Goal: Task Accomplishment & Management: Use online tool/utility

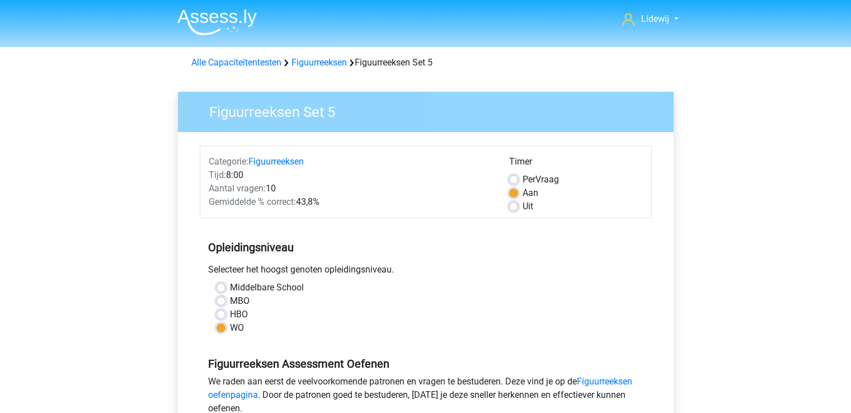
scroll to position [312, 0]
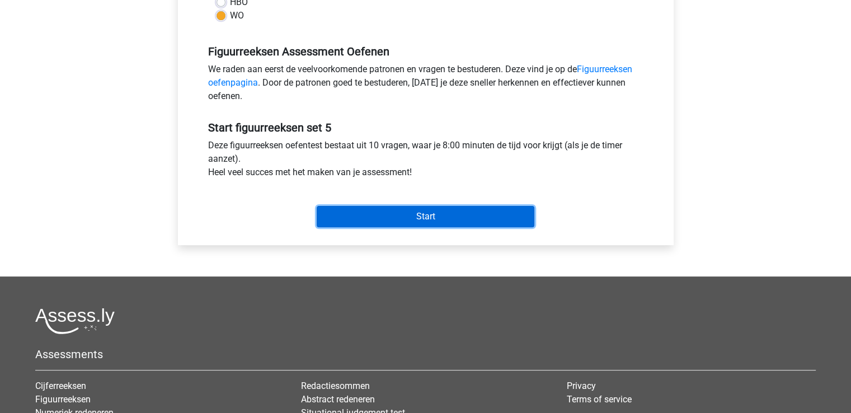
click at [432, 214] on input "Start" at bounding box center [426, 216] width 218 height 21
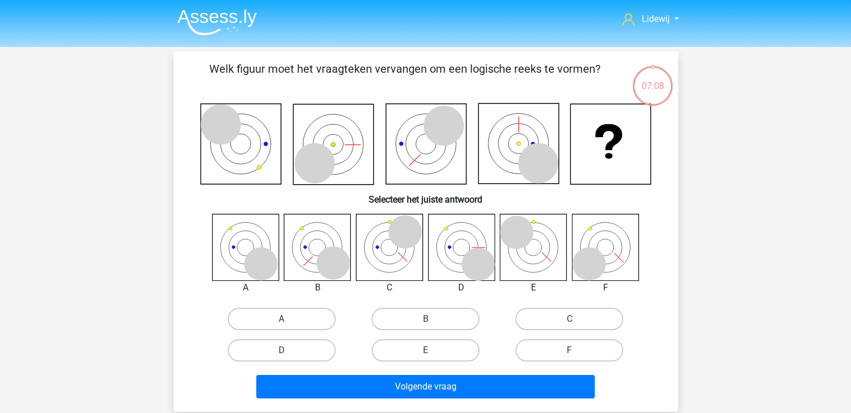
click at [287, 321] on input "A" at bounding box center [285, 322] width 7 height 7
radio input "true"
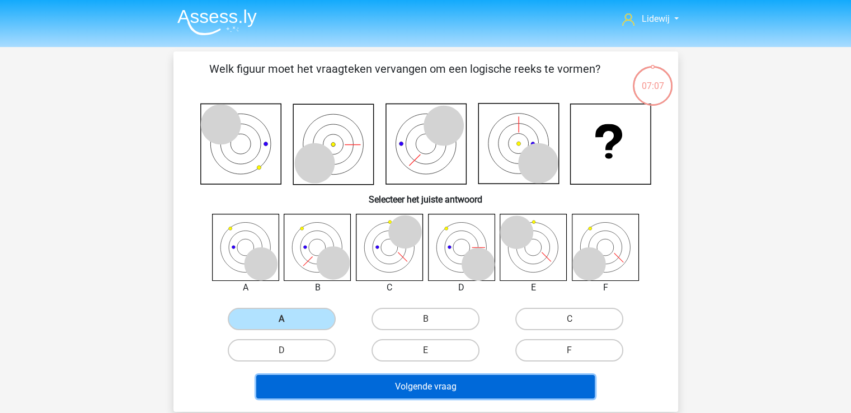
click at [420, 384] on button "Volgende vraag" at bounding box center [425, 387] width 339 height 24
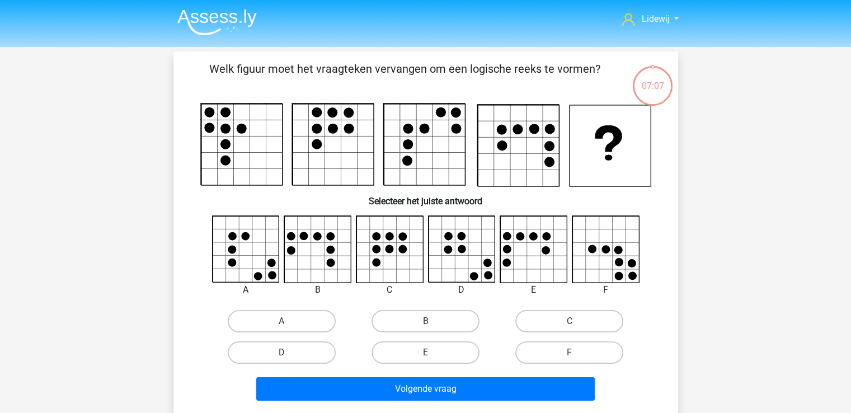
scroll to position [51, 0]
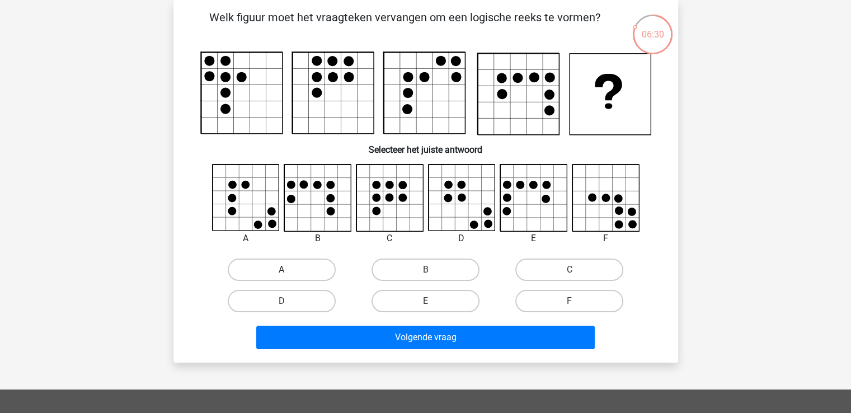
click at [303, 267] on label "A" at bounding box center [282, 270] width 108 height 22
click at [289, 270] on input "A" at bounding box center [285, 273] width 7 height 7
radio input "true"
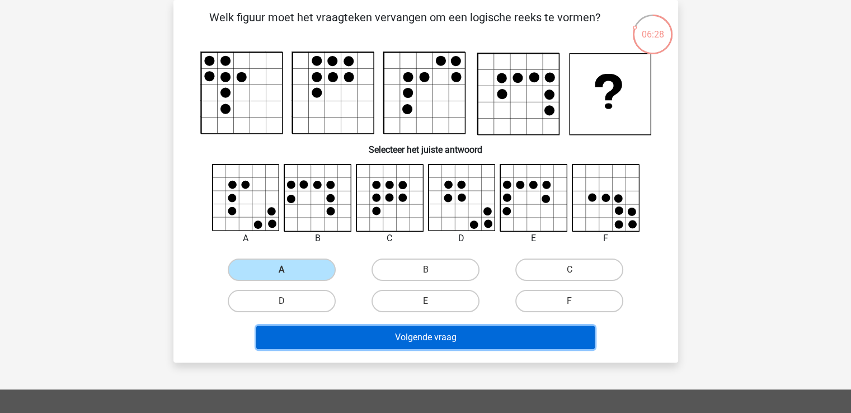
click at [437, 332] on button "Volgende vraag" at bounding box center [425, 338] width 339 height 24
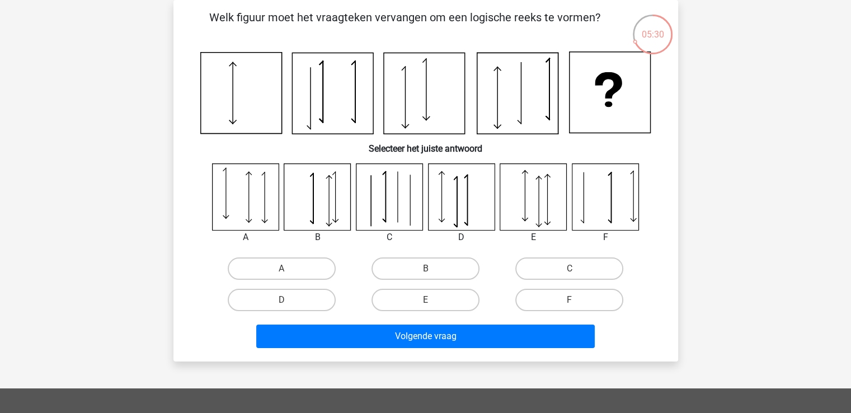
click at [391, 215] on icon at bounding box center [389, 196] width 67 height 67
click at [576, 269] on input "C" at bounding box center [573, 272] width 7 height 7
radio input "true"
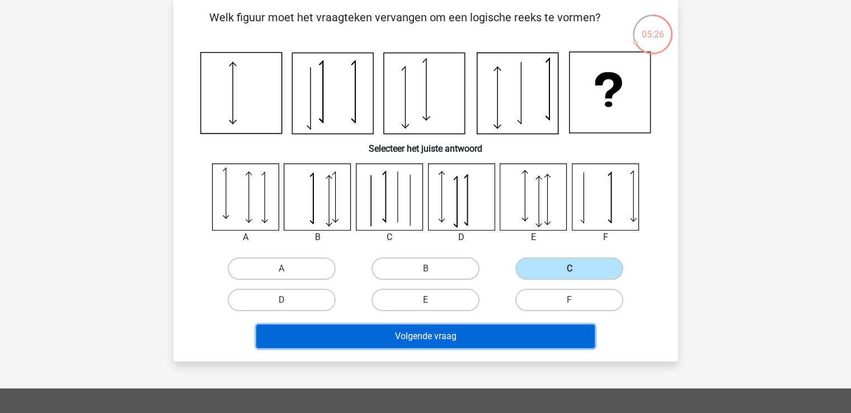
click at [454, 340] on button "Volgende vraag" at bounding box center [425, 337] width 339 height 24
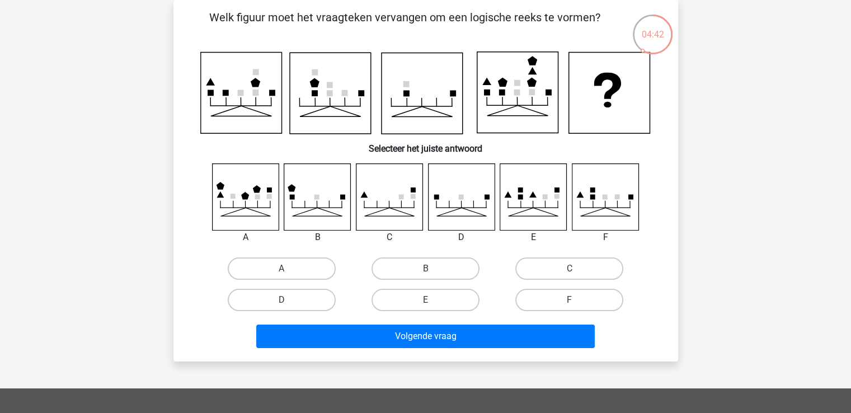
click at [247, 198] on icon at bounding box center [245, 196] width 8 height 8
click at [291, 276] on label "A" at bounding box center [282, 268] width 108 height 22
click at [289, 276] on input "A" at bounding box center [285, 272] width 7 height 7
radio input "true"
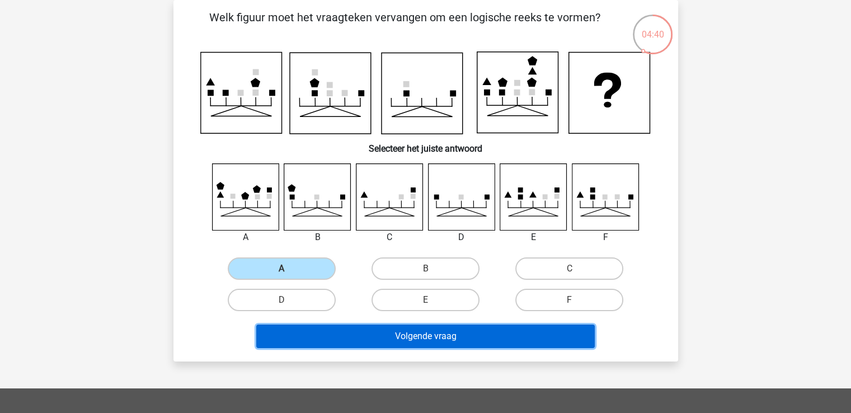
click at [425, 339] on button "Volgende vraag" at bounding box center [425, 337] width 339 height 24
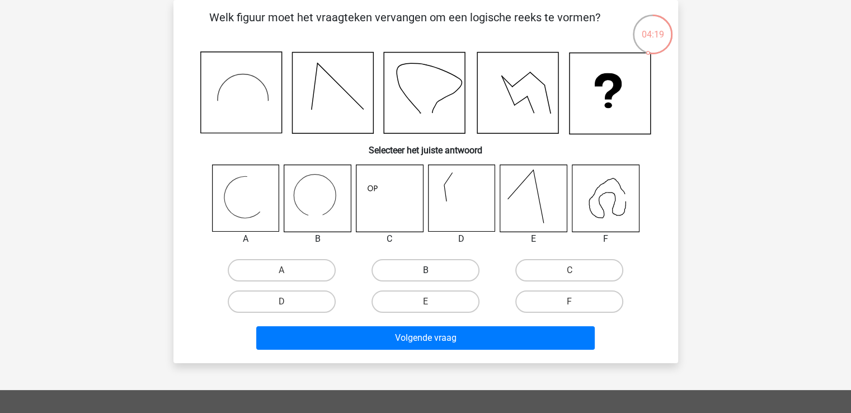
click at [437, 263] on label "B" at bounding box center [426, 270] width 108 height 22
click at [433, 270] on input "B" at bounding box center [428, 273] width 7 height 7
radio input "true"
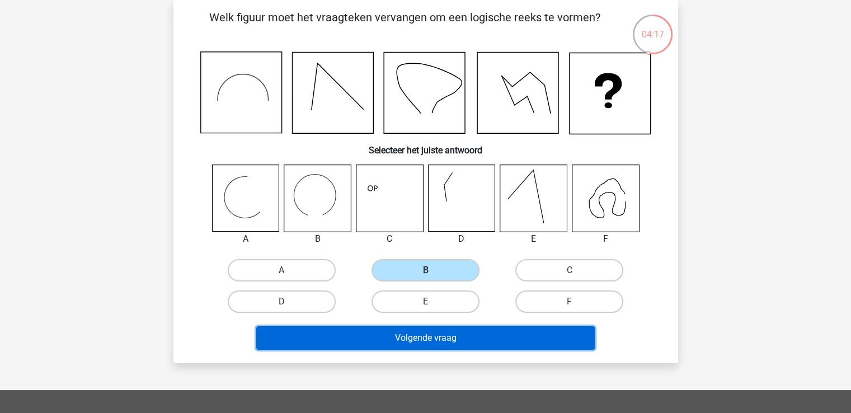
click at [427, 332] on button "Volgende vraag" at bounding box center [425, 338] width 339 height 24
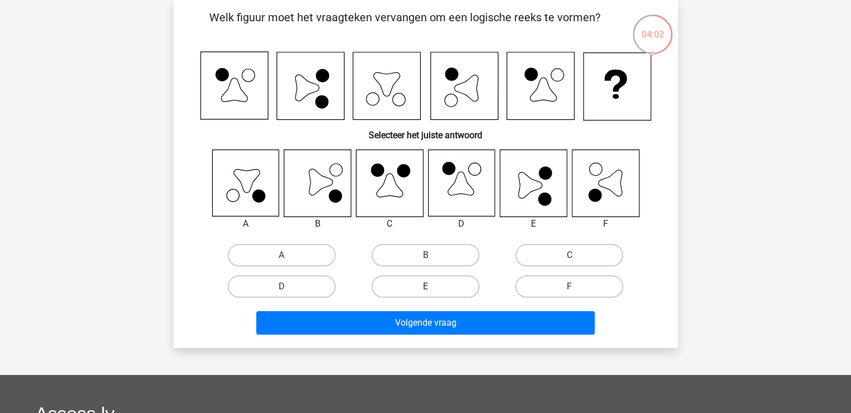
click at [444, 285] on label "E" at bounding box center [426, 286] width 108 height 22
click at [433, 287] on input "E" at bounding box center [428, 290] width 7 height 7
radio input "true"
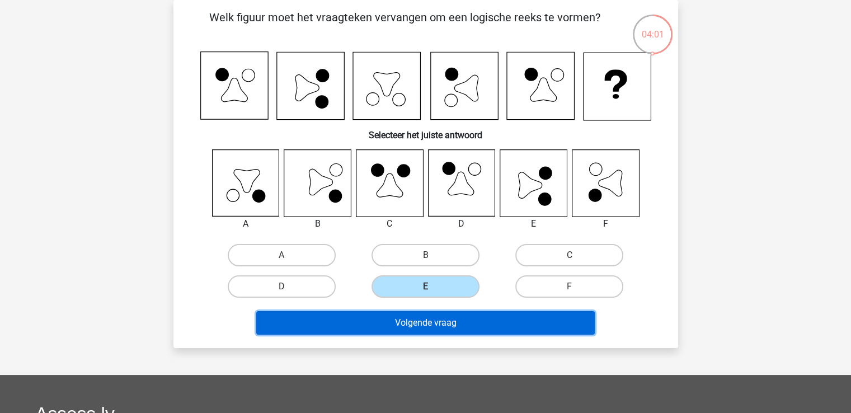
click at [450, 315] on button "Volgende vraag" at bounding box center [425, 323] width 339 height 24
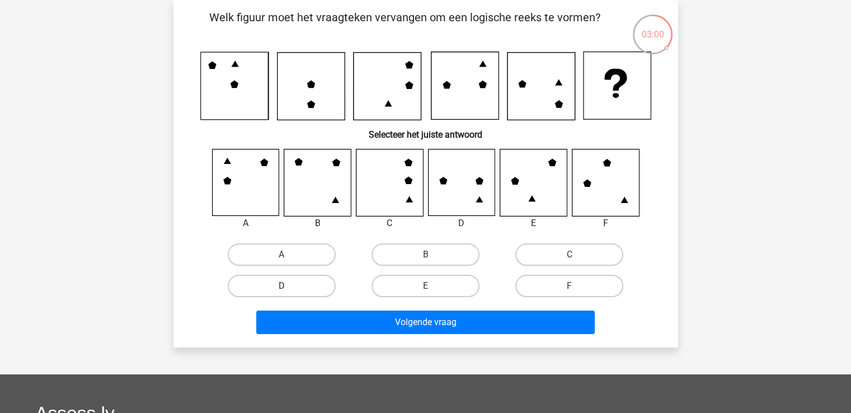
click at [275, 286] on label "D" at bounding box center [282, 286] width 108 height 22
click at [282, 286] on input "D" at bounding box center [285, 289] width 7 height 7
radio input "true"
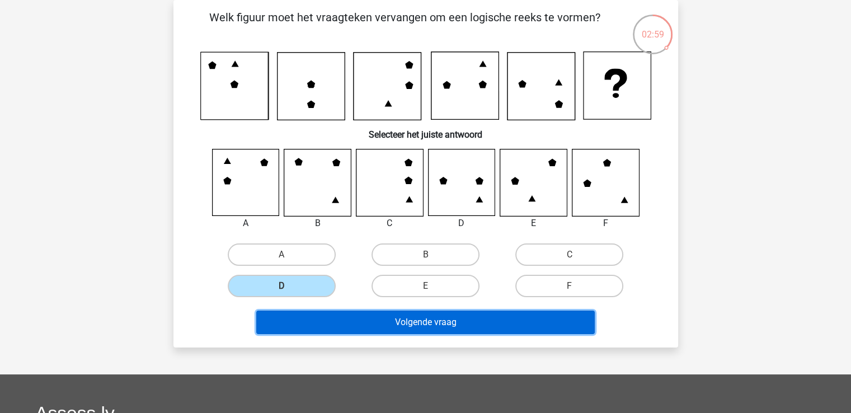
click at [446, 325] on button "Volgende vraag" at bounding box center [425, 323] width 339 height 24
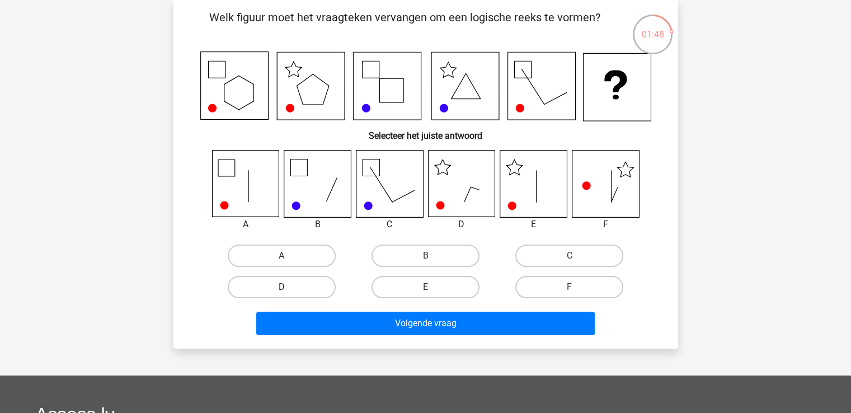
click at [311, 285] on label "D" at bounding box center [282, 287] width 108 height 22
click at [289, 287] on input "D" at bounding box center [285, 290] width 7 height 7
radio input "true"
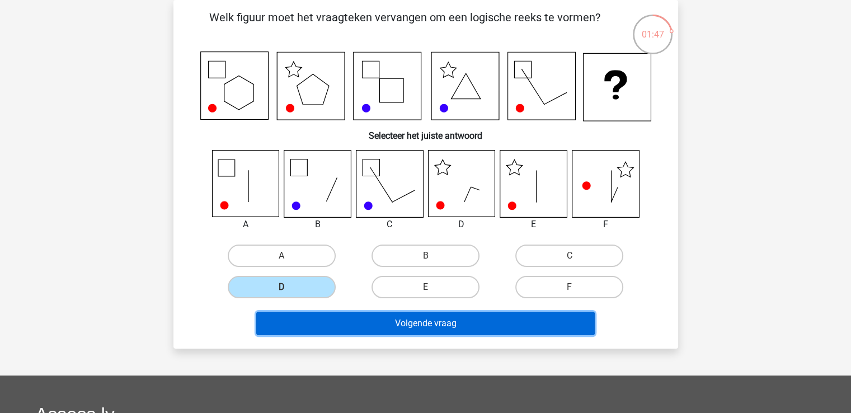
click at [430, 320] on button "Volgende vraag" at bounding box center [425, 324] width 339 height 24
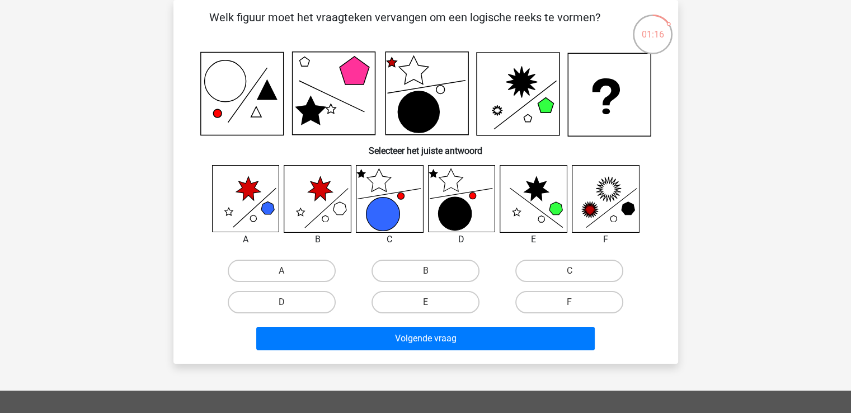
click at [573, 305] on input "F" at bounding box center [573, 305] width 7 height 7
radio input "true"
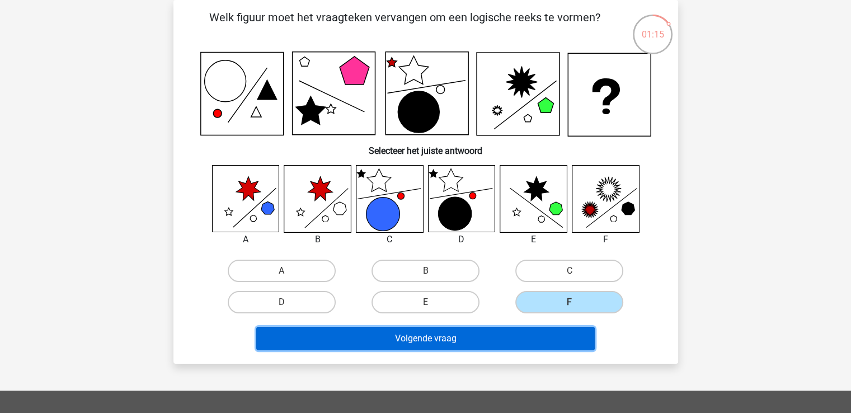
click at [472, 336] on button "Volgende vraag" at bounding box center [425, 339] width 339 height 24
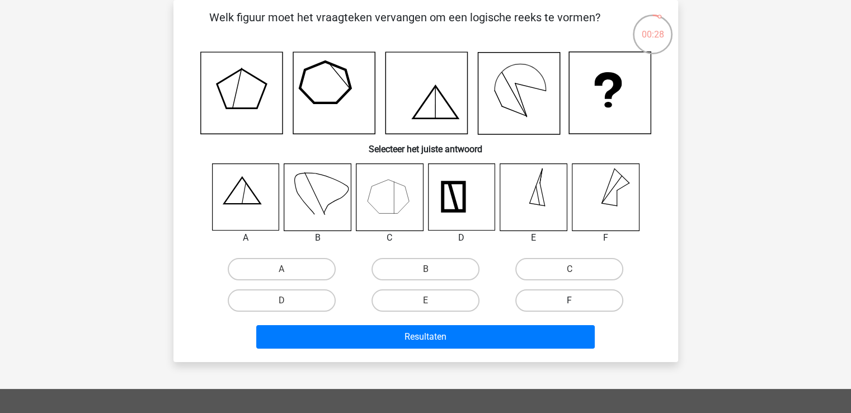
click at [587, 296] on label "F" at bounding box center [569, 300] width 108 height 22
click at [577, 301] on input "F" at bounding box center [573, 304] width 7 height 7
radio input "true"
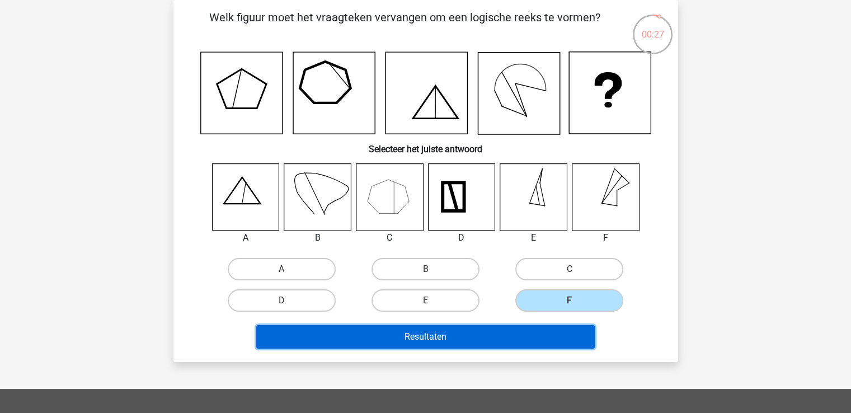
click at [498, 336] on button "Resultaten" at bounding box center [425, 337] width 339 height 24
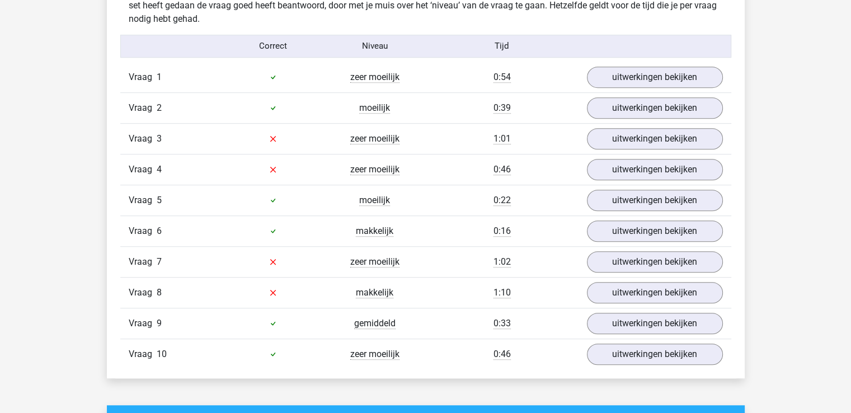
scroll to position [714, 0]
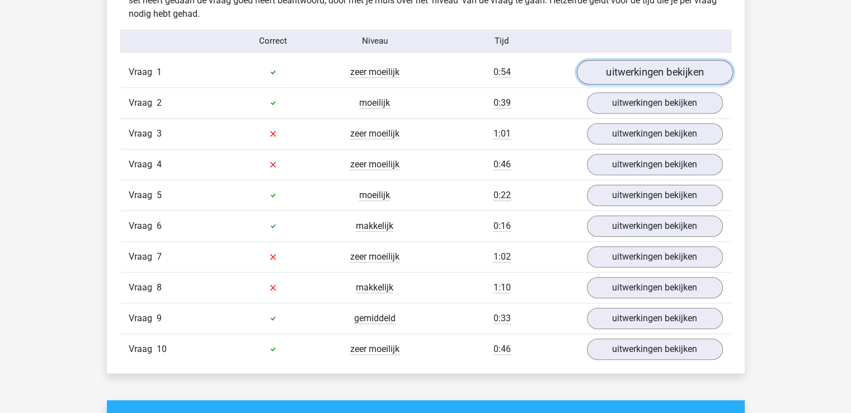
click at [662, 67] on link "uitwerkingen bekijken" at bounding box center [655, 72] width 156 height 25
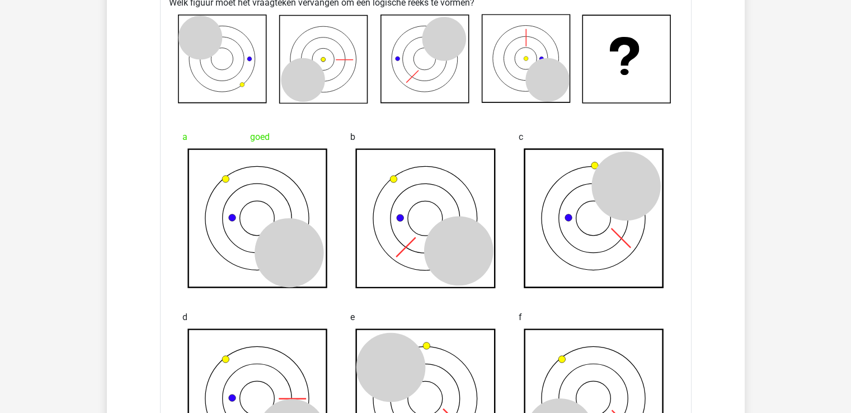
scroll to position [570, 0]
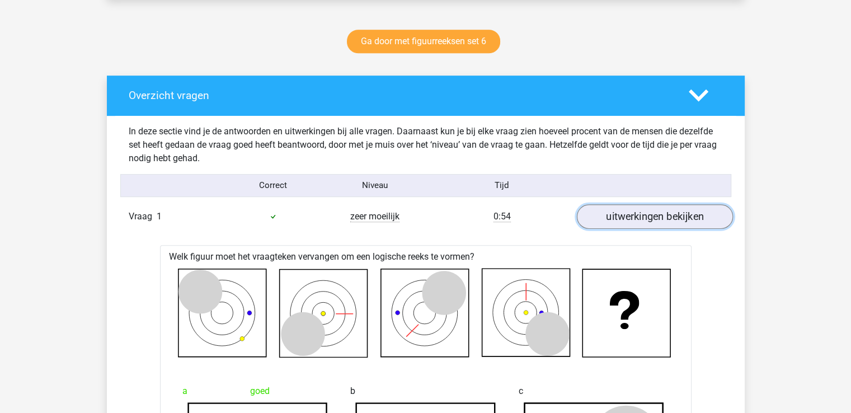
click at [650, 210] on link "uitwerkingen bekijken" at bounding box center [655, 216] width 156 height 25
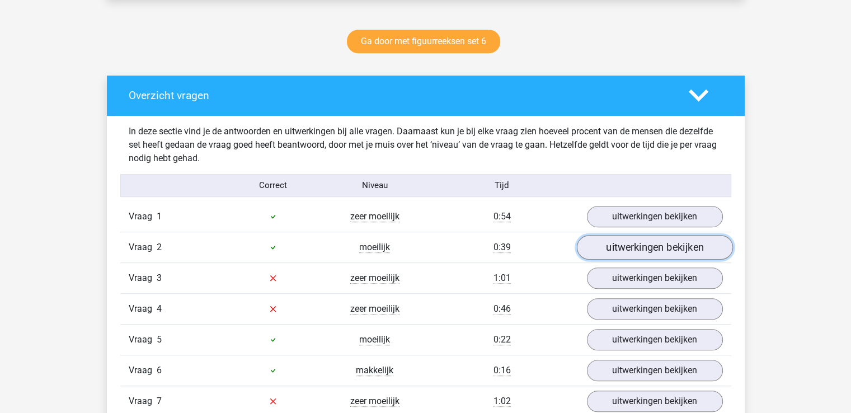
click at [656, 244] on link "uitwerkingen bekijken" at bounding box center [655, 247] width 156 height 25
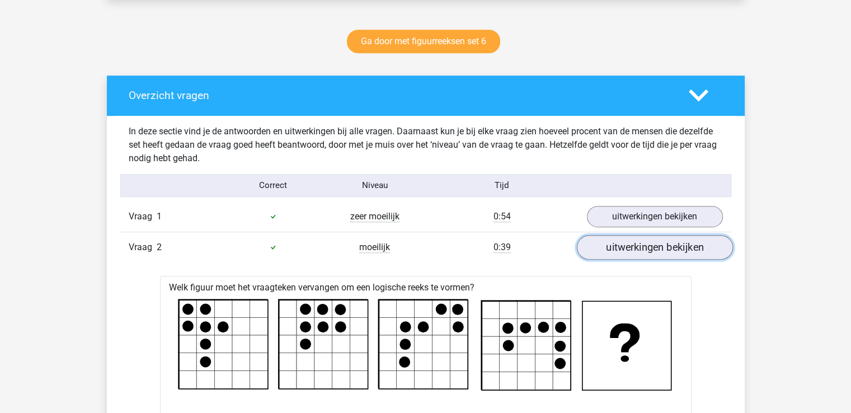
click at [676, 246] on link "uitwerkingen bekijken" at bounding box center [655, 247] width 156 height 25
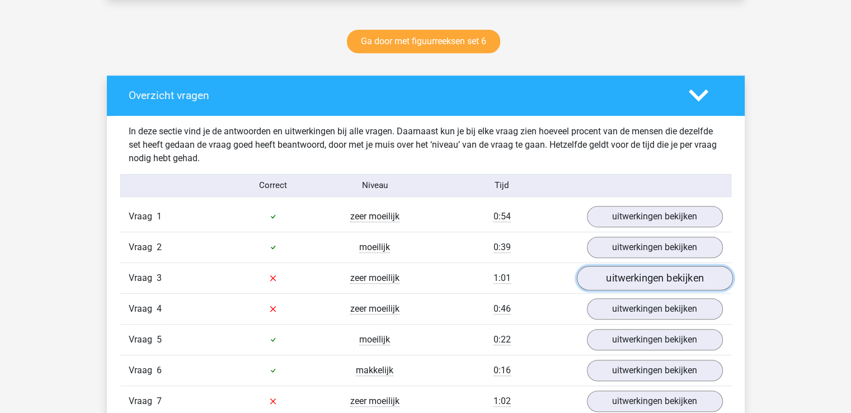
click at [653, 276] on link "uitwerkingen bekijken" at bounding box center [655, 278] width 156 height 25
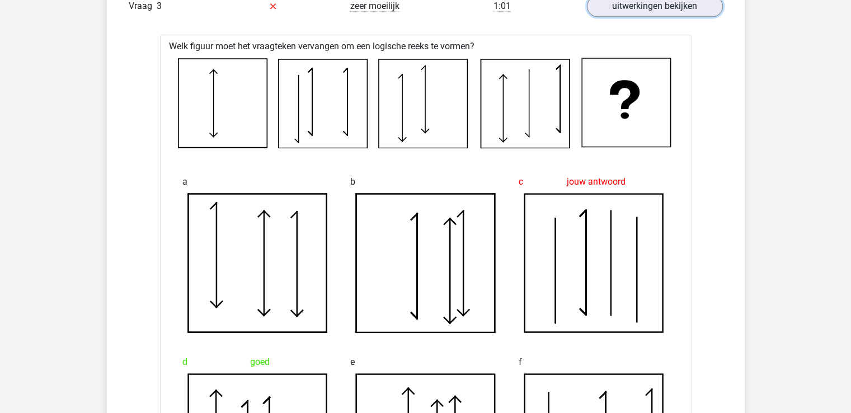
scroll to position [627, 0]
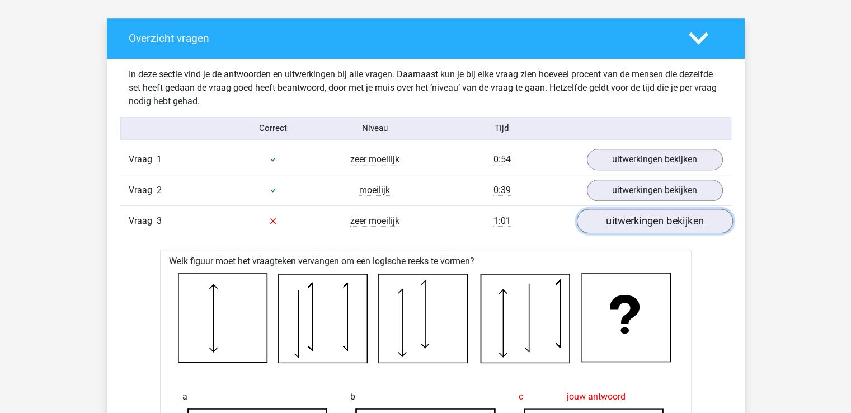
click at [667, 220] on link "uitwerkingen bekijken" at bounding box center [655, 221] width 156 height 25
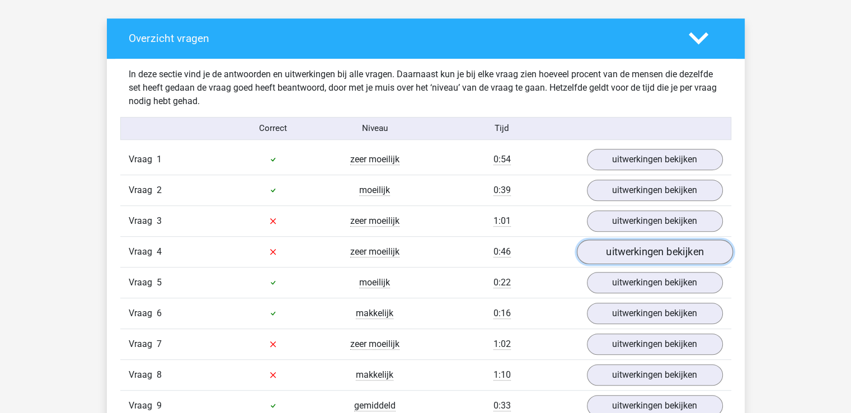
click at [654, 251] on link "uitwerkingen bekijken" at bounding box center [655, 252] width 156 height 25
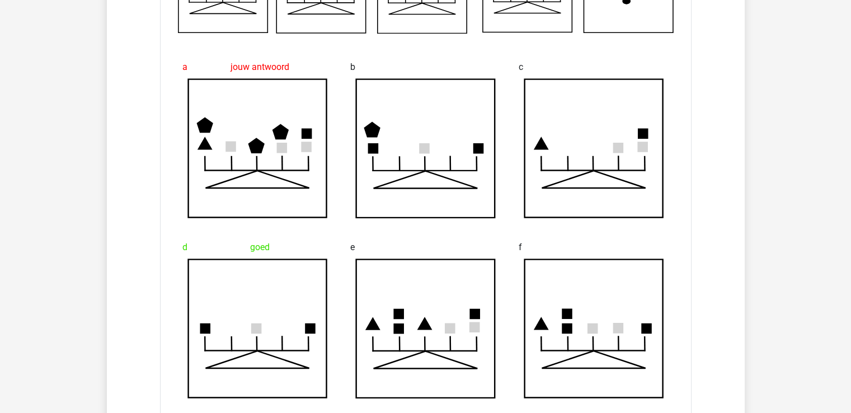
scroll to position [716, 0]
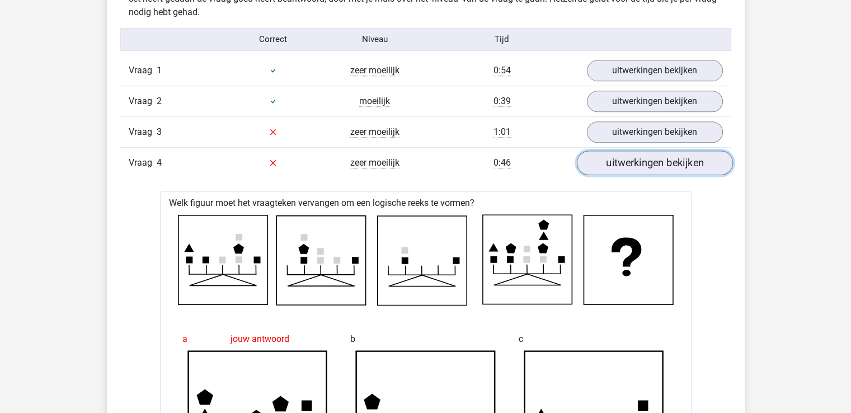
click at [669, 168] on link "uitwerkingen bekijken" at bounding box center [655, 163] width 156 height 25
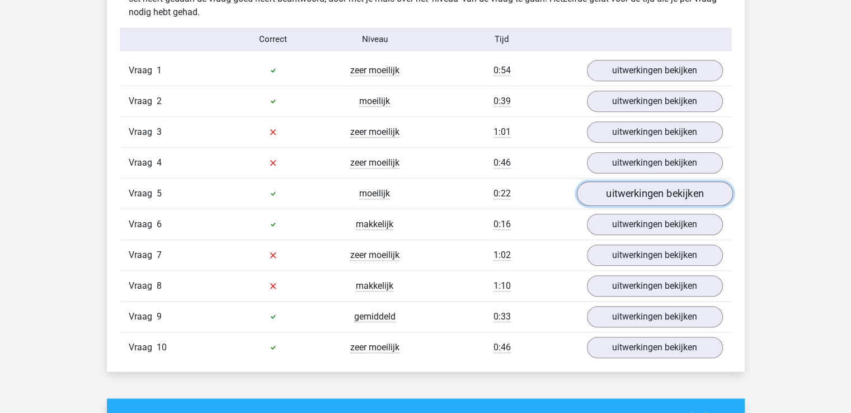
click at [654, 194] on link "uitwerkingen bekijken" at bounding box center [655, 193] width 156 height 25
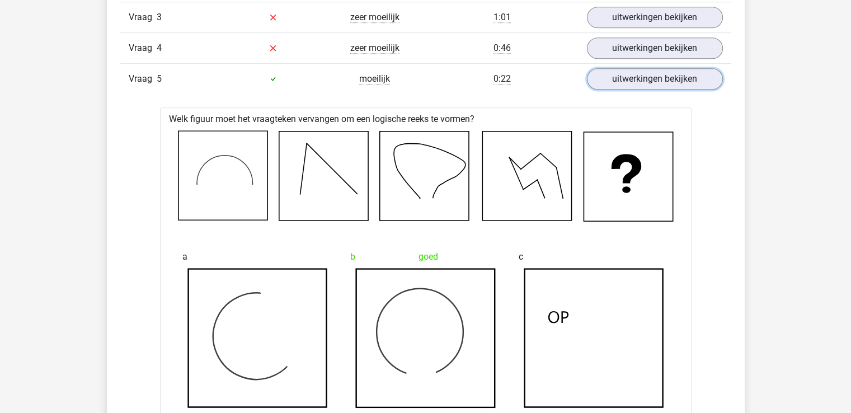
scroll to position [762, 0]
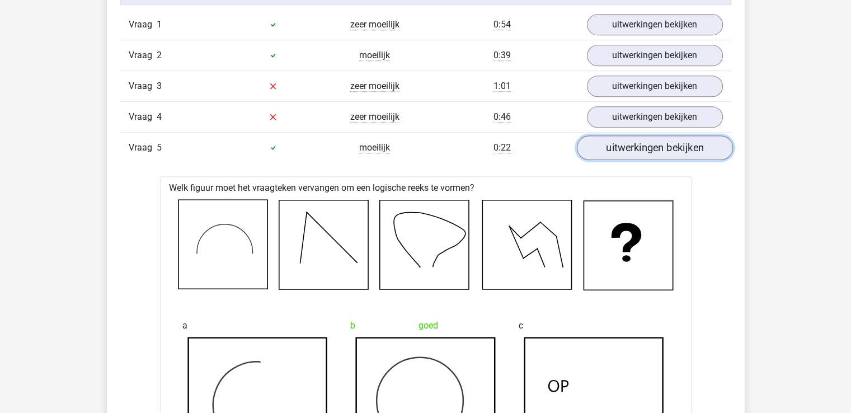
click at [641, 148] on link "uitwerkingen bekijken" at bounding box center [655, 147] width 156 height 25
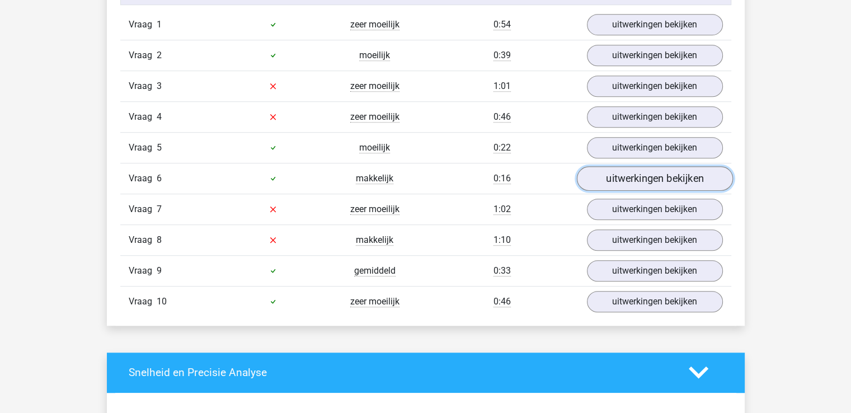
click at [659, 177] on link "uitwerkingen bekijken" at bounding box center [655, 178] width 156 height 25
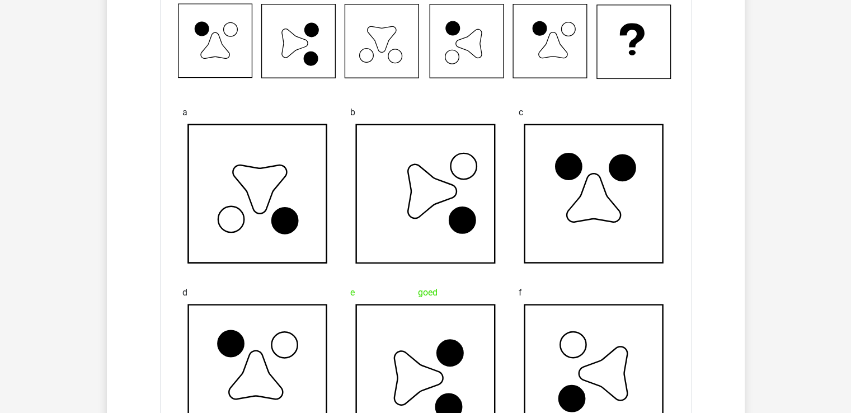
scroll to position [780, 0]
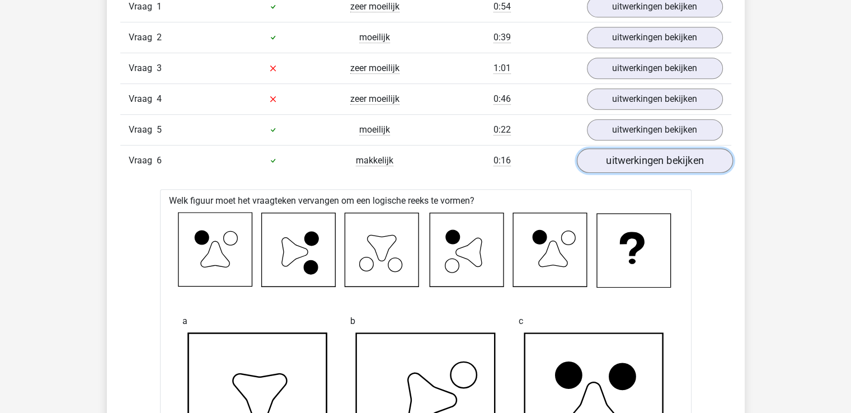
click at [659, 160] on link "uitwerkingen bekijken" at bounding box center [655, 160] width 156 height 25
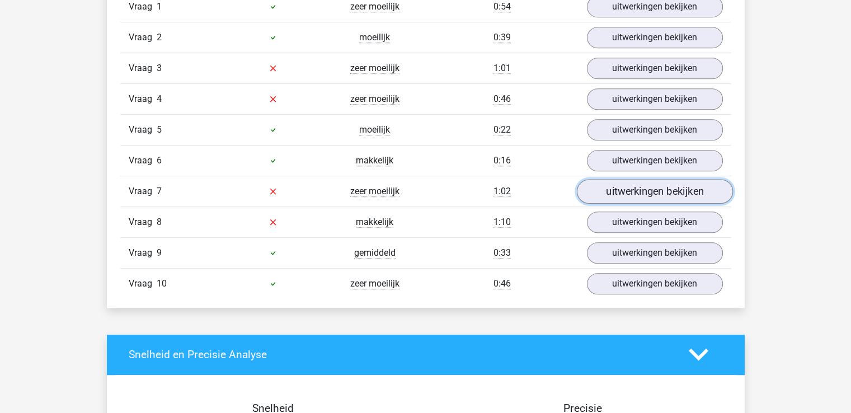
click at [662, 191] on link "uitwerkingen bekijken" at bounding box center [655, 191] width 156 height 25
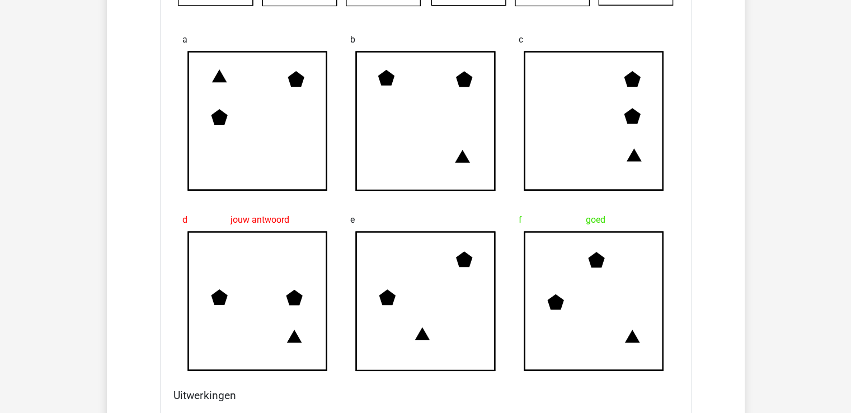
scroll to position [1127, 0]
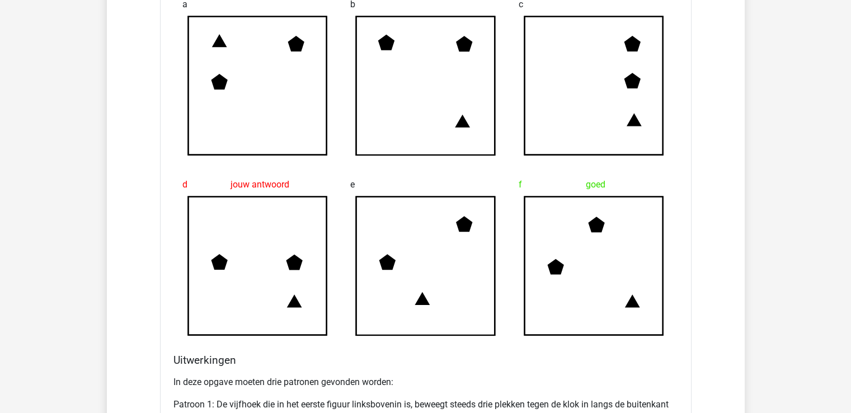
click at [617, 258] on icon at bounding box center [593, 265] width 139 height 139
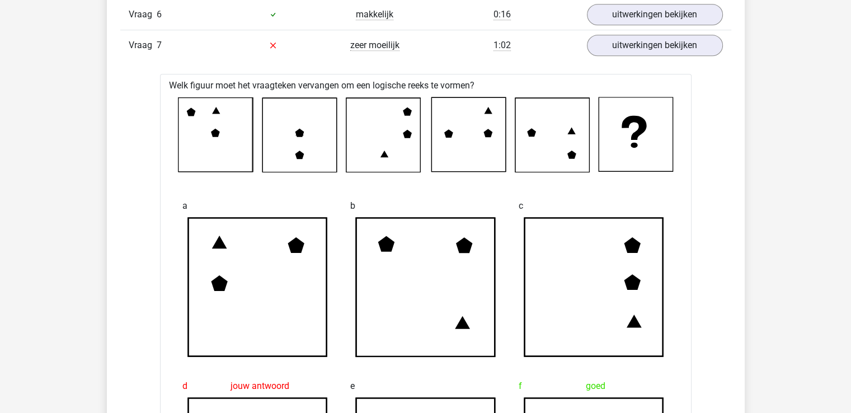
scroll to position [903, 0]
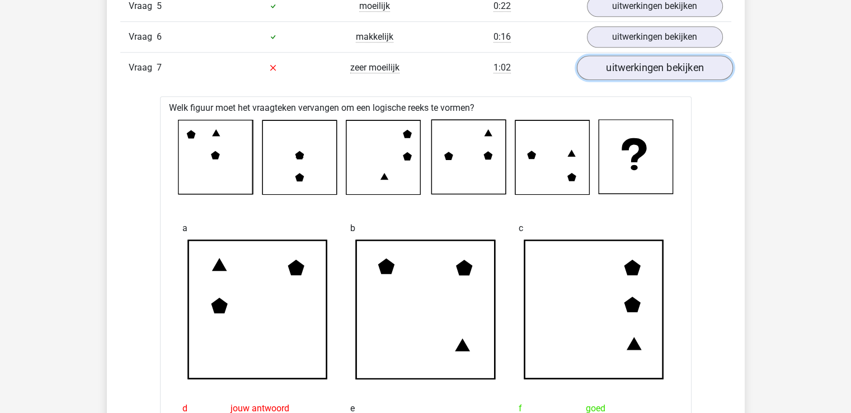
click at [658, 62] on link "uitwerkingen bekijken" at bounding box center [655, 67] width 156 height 25
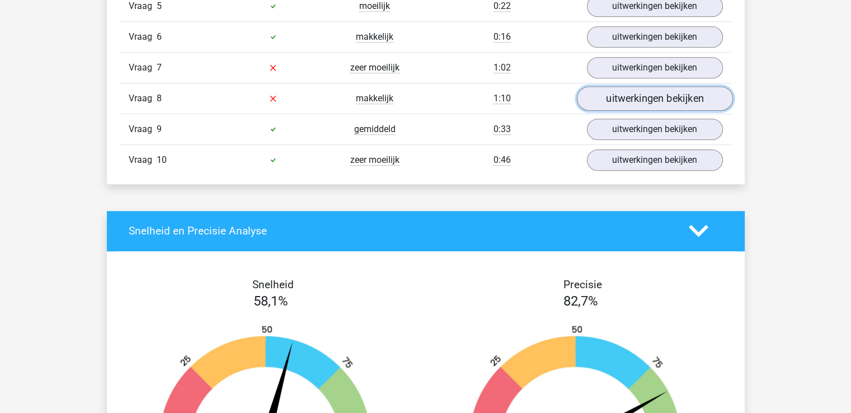
click at [665, 95] on link "uitwerkingen bekijken" at bounding box center [655, 98] width 156 height 25
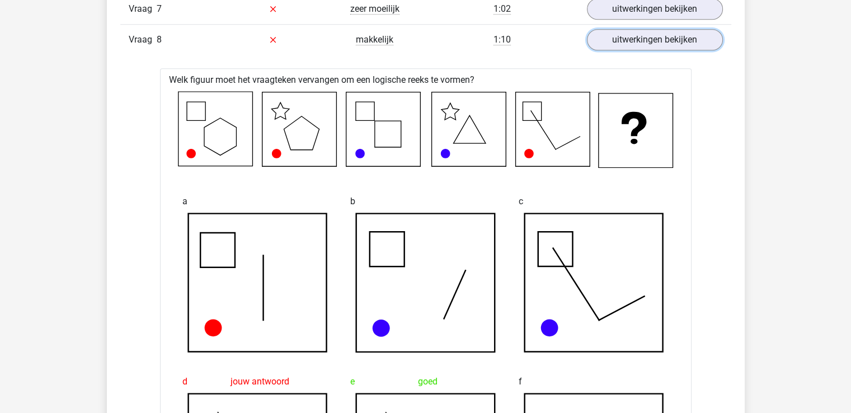
scroll to position [829, 0]
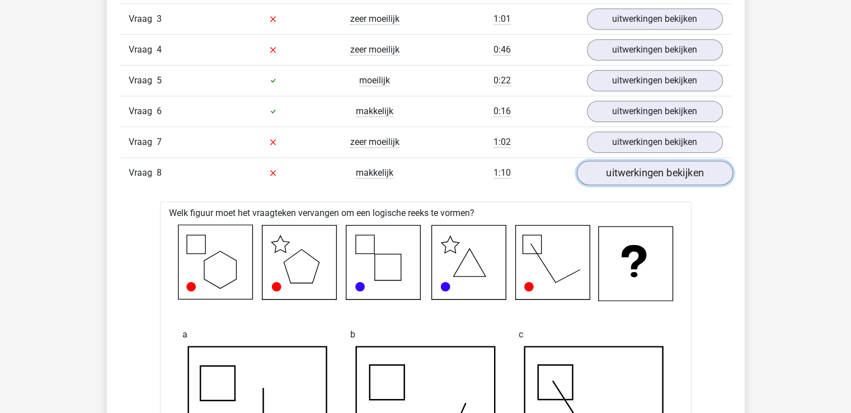
click at [668, 167] on link "uitwerkingen bekijken" at bounding box center [655, 173] width 156 height 25
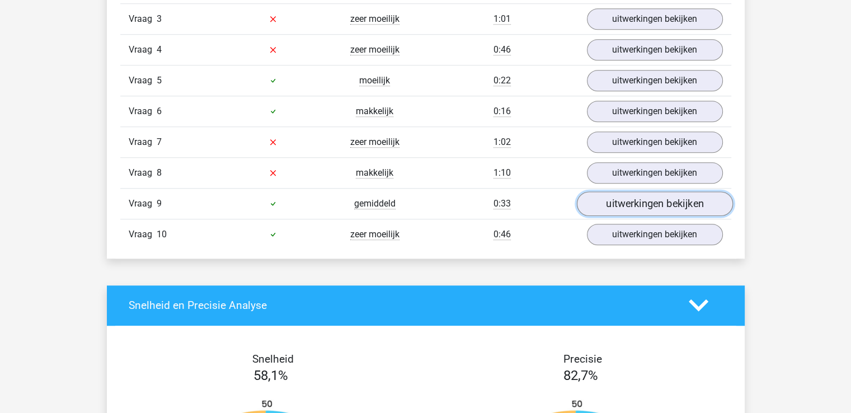
click at [653, 201] on link "uitwerkingen bekijken" at bounding box center [655, 203] width 156 height 25
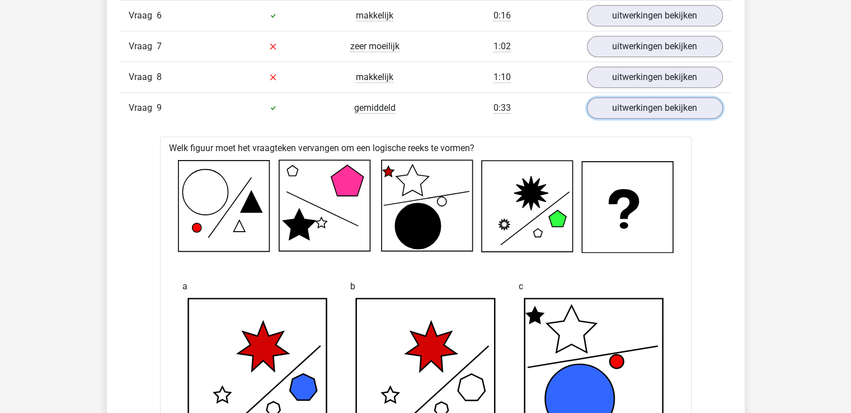
scroll to position [915, 0]
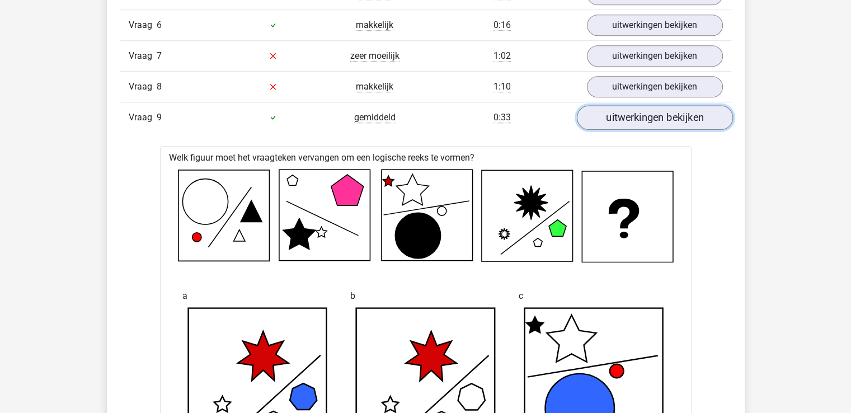
click at [657, 117] on link "uitwerkingen bekijken" at bounding box center [655, 117] width 156 height 25
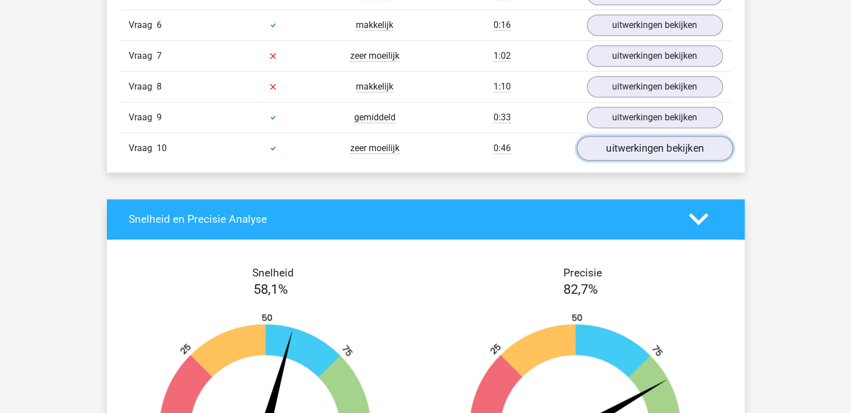
click at [671, 143] on link "uitwerkingen bekijken" at bounding box center [655, 148] width 156 height 25
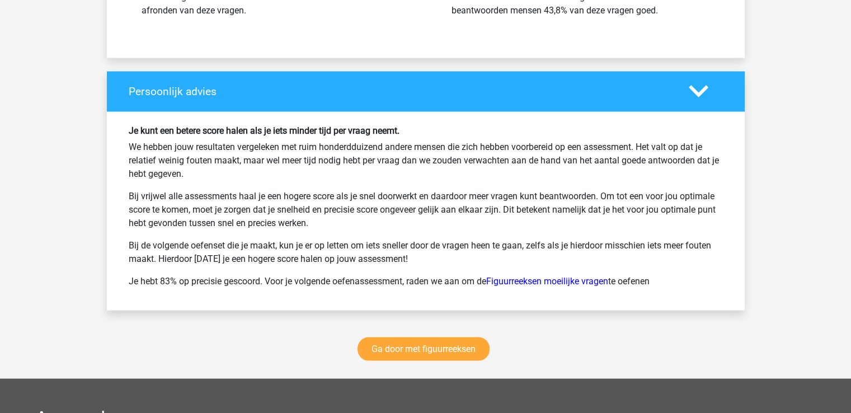
scroll to position [2062, 0]
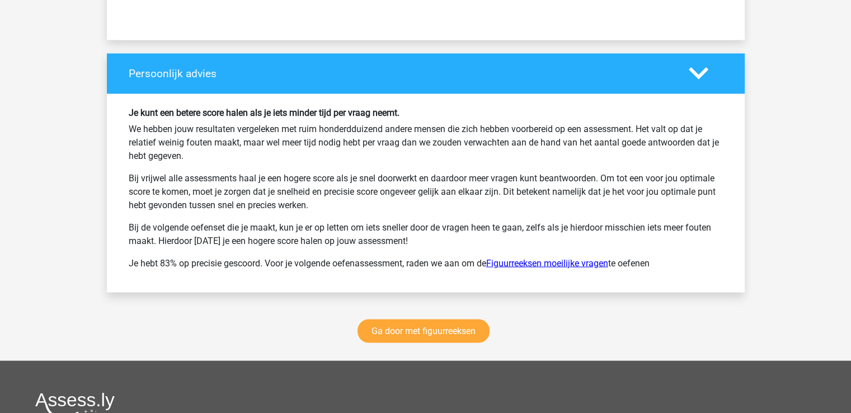
click at [565, 257] on link "Figuurreeksen moeilijke vragen" at bounding box center [547, 262] width 122 height 11
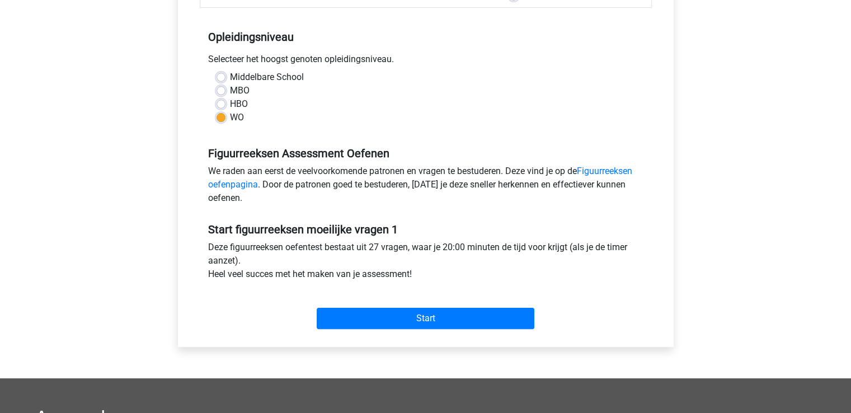
scroll to position [302, 0]
